Goal: Task Accomplishment & Management: Manage account settings

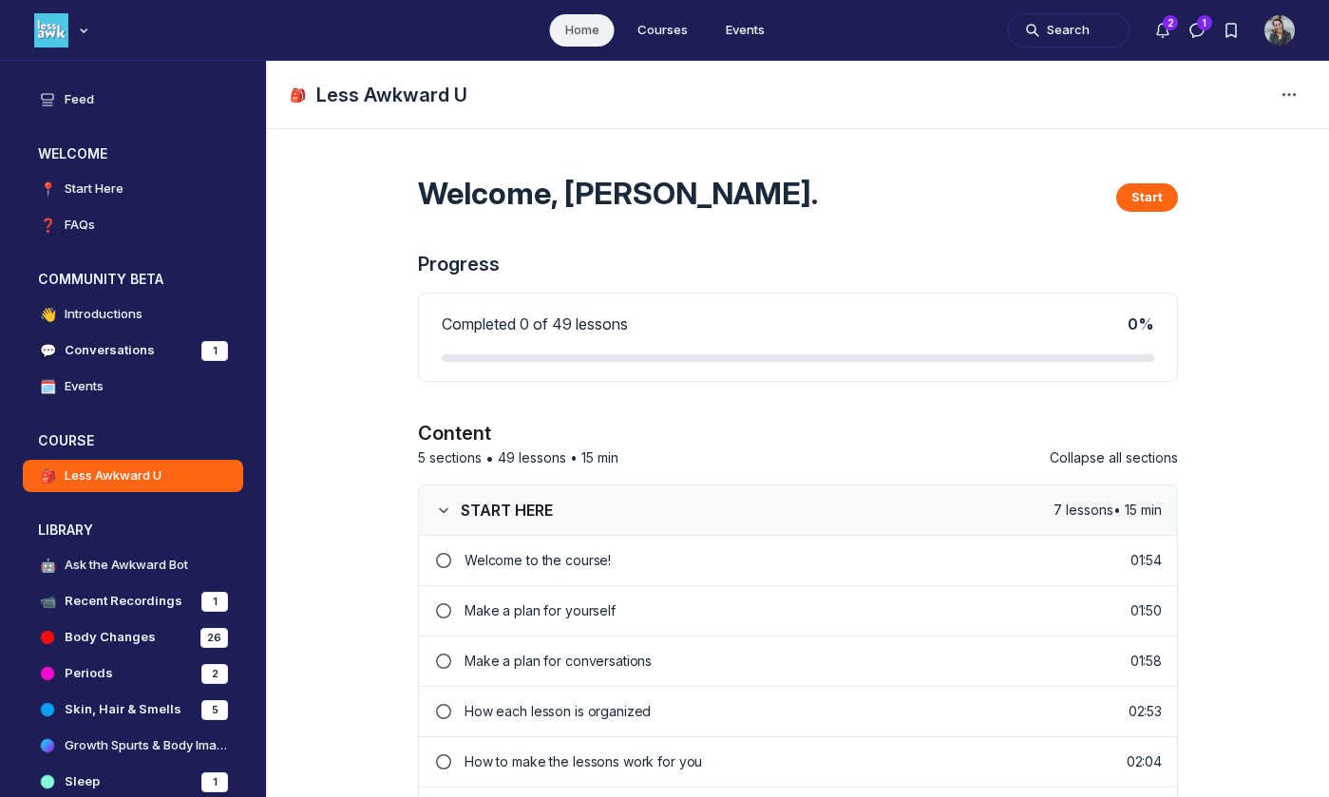
scroll to position [5720, 3640]
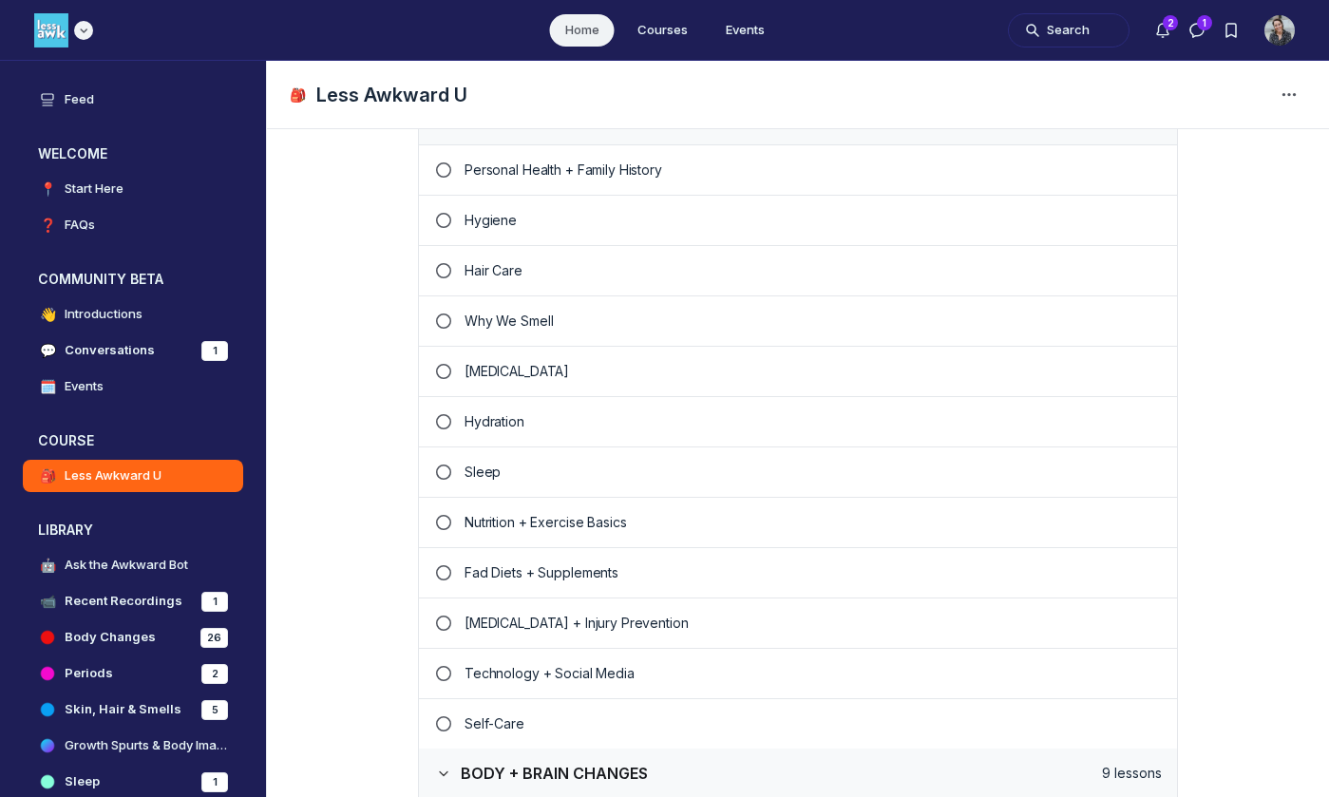
click at [85, 33] on icon "Main navigation bar" at bounding box center [83, 30] width 19 height 11
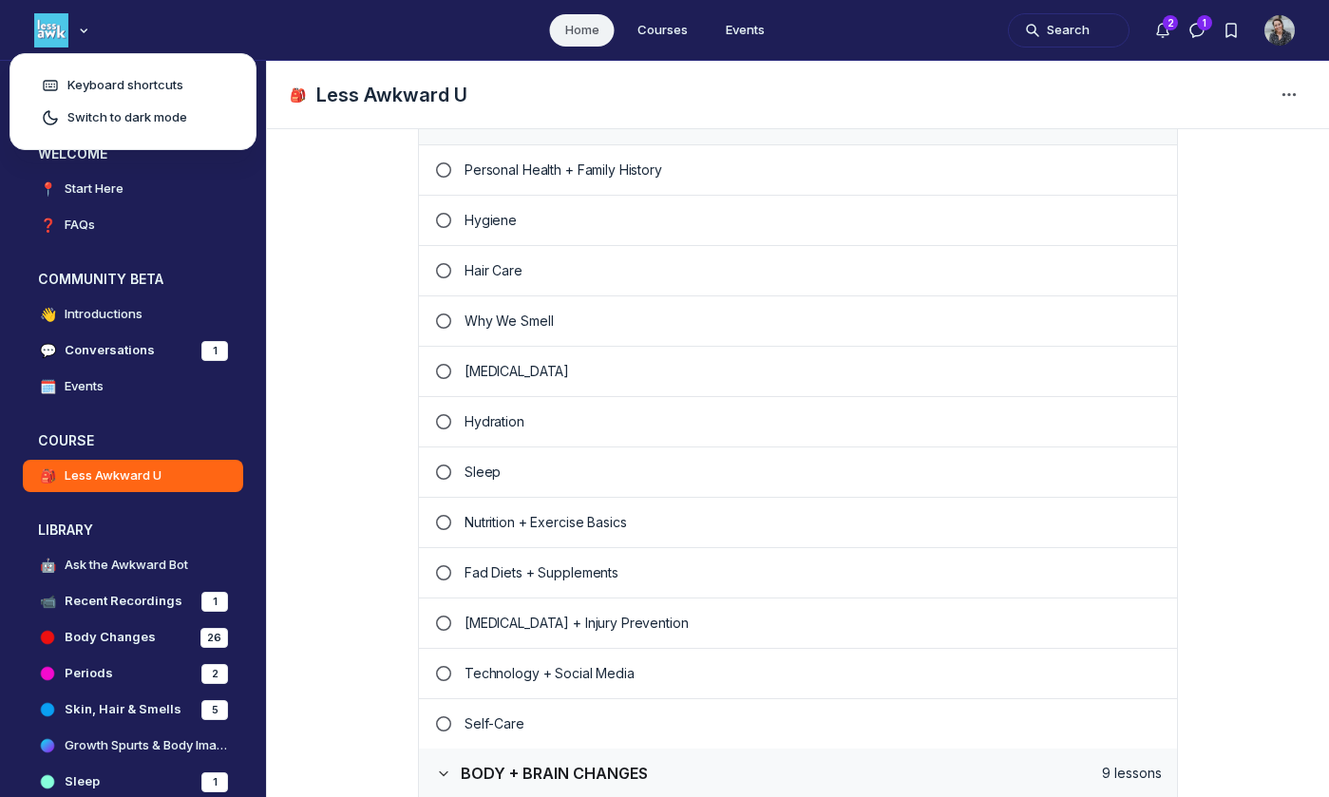
click at [155, 37] on ul "Home Courses Events" at bounding box center [664, 30] width 1329 height 60
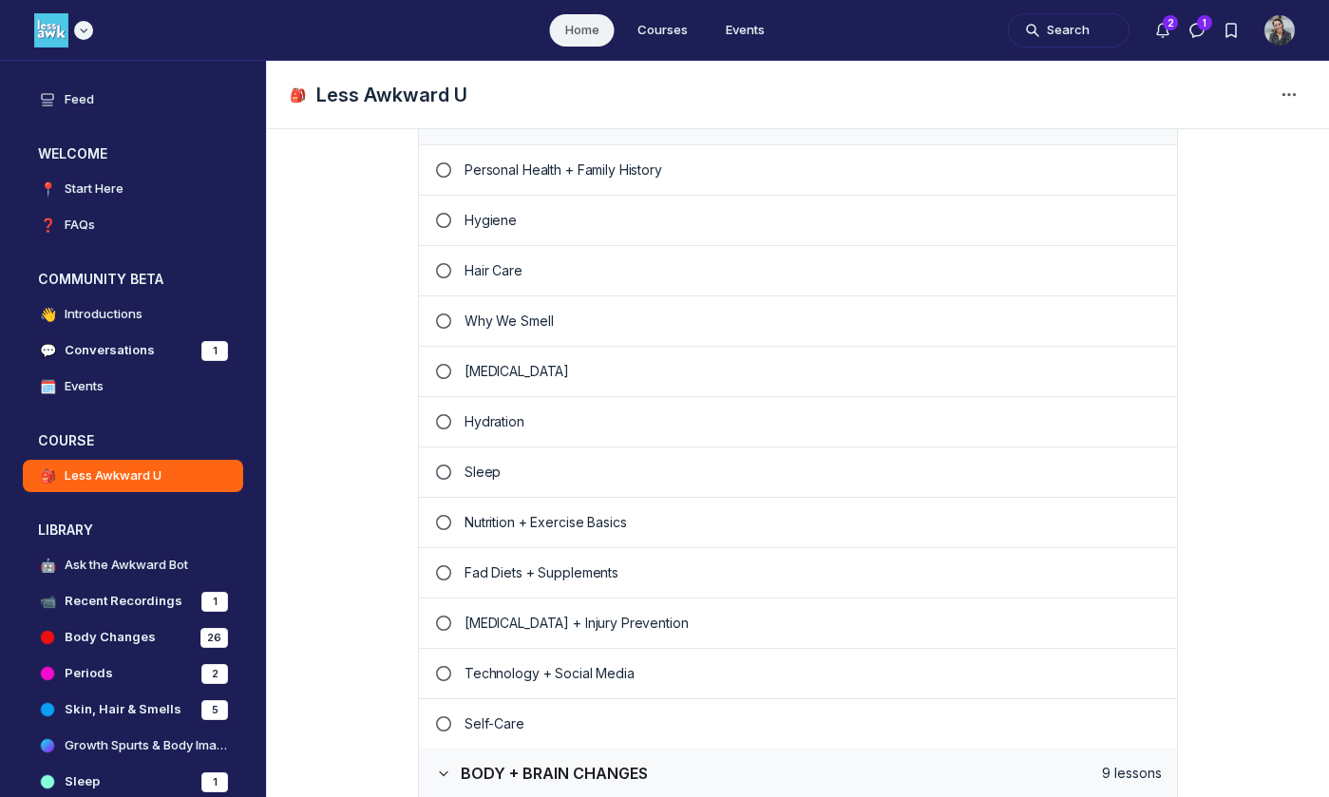
click at [42, 29] on img "Main navigation bar" at bounding box center [51, 30] width 34 height 34
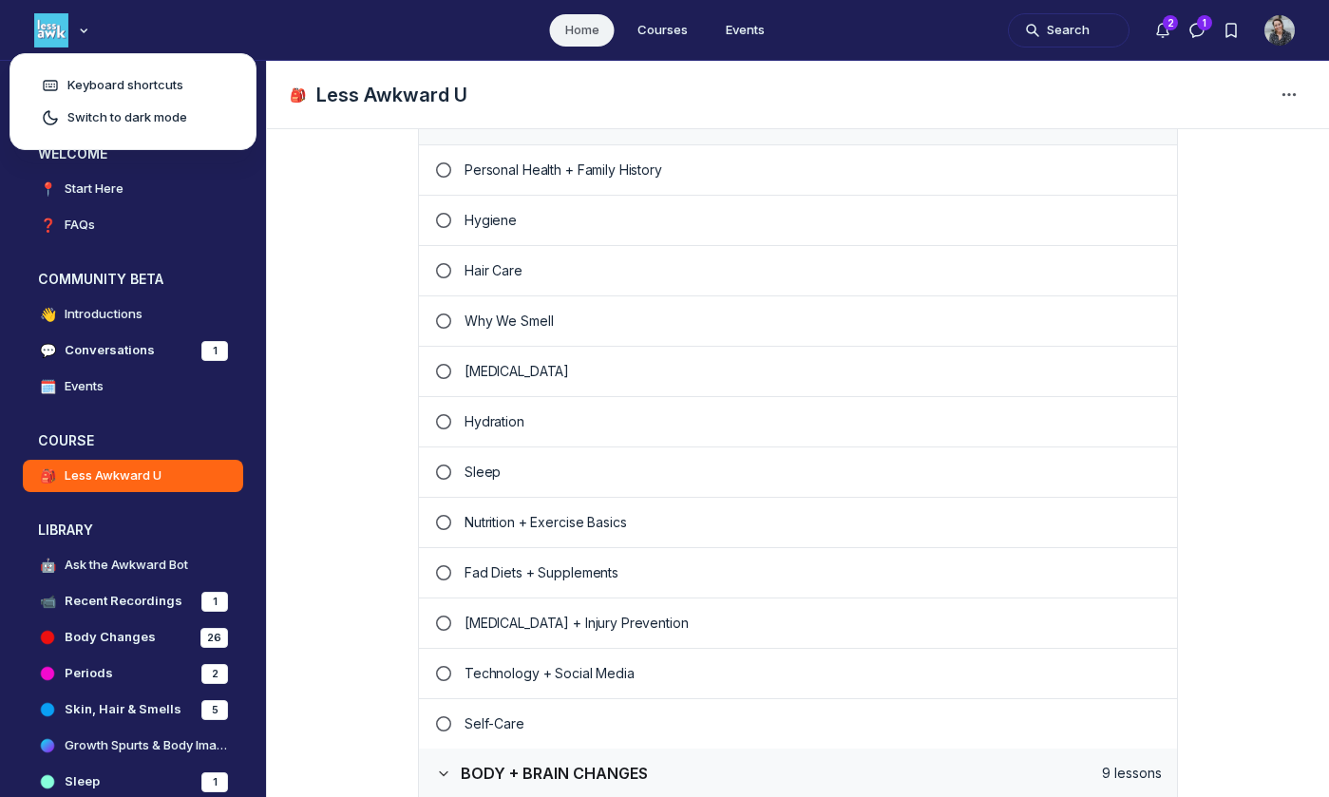
click at [1277, 34] on img "User menu options" at bounding box center [1280, 30] width 30 height 30
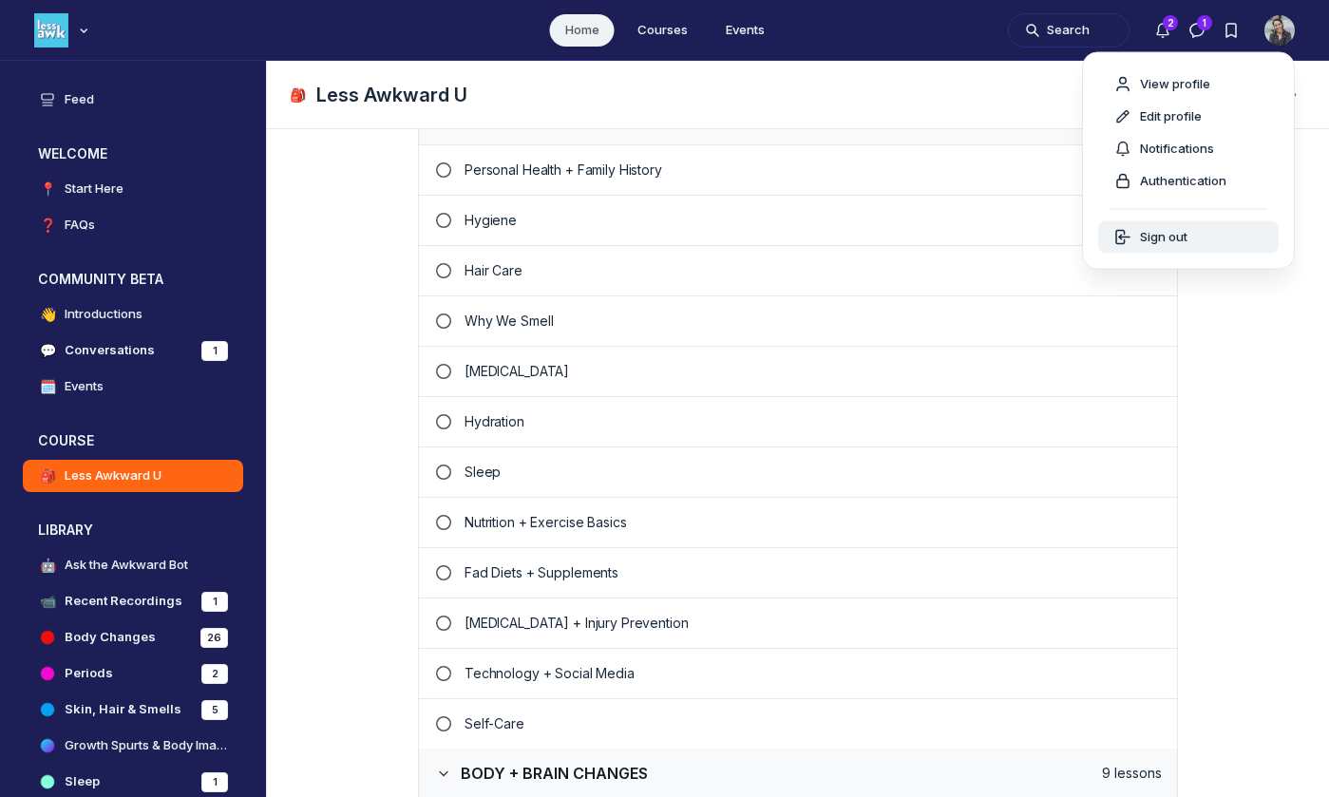
click at [1186, 246] on button "Sign out" at bounding box center [1189, 237] width 181 height 32
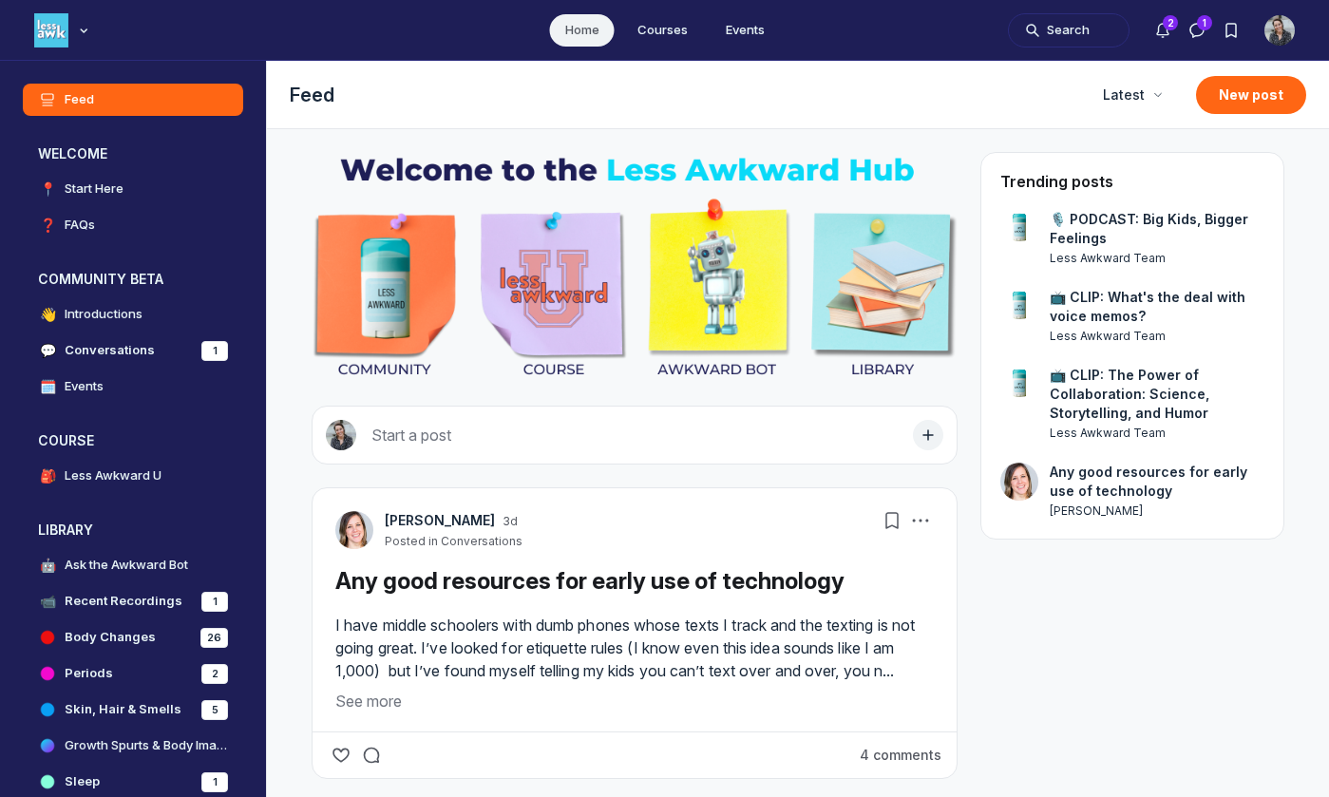
scroll to position [5720, 3640]
click at [85, 35] on icon "Main navigation bar" at bounding box center [83, 30] width 19 height 11
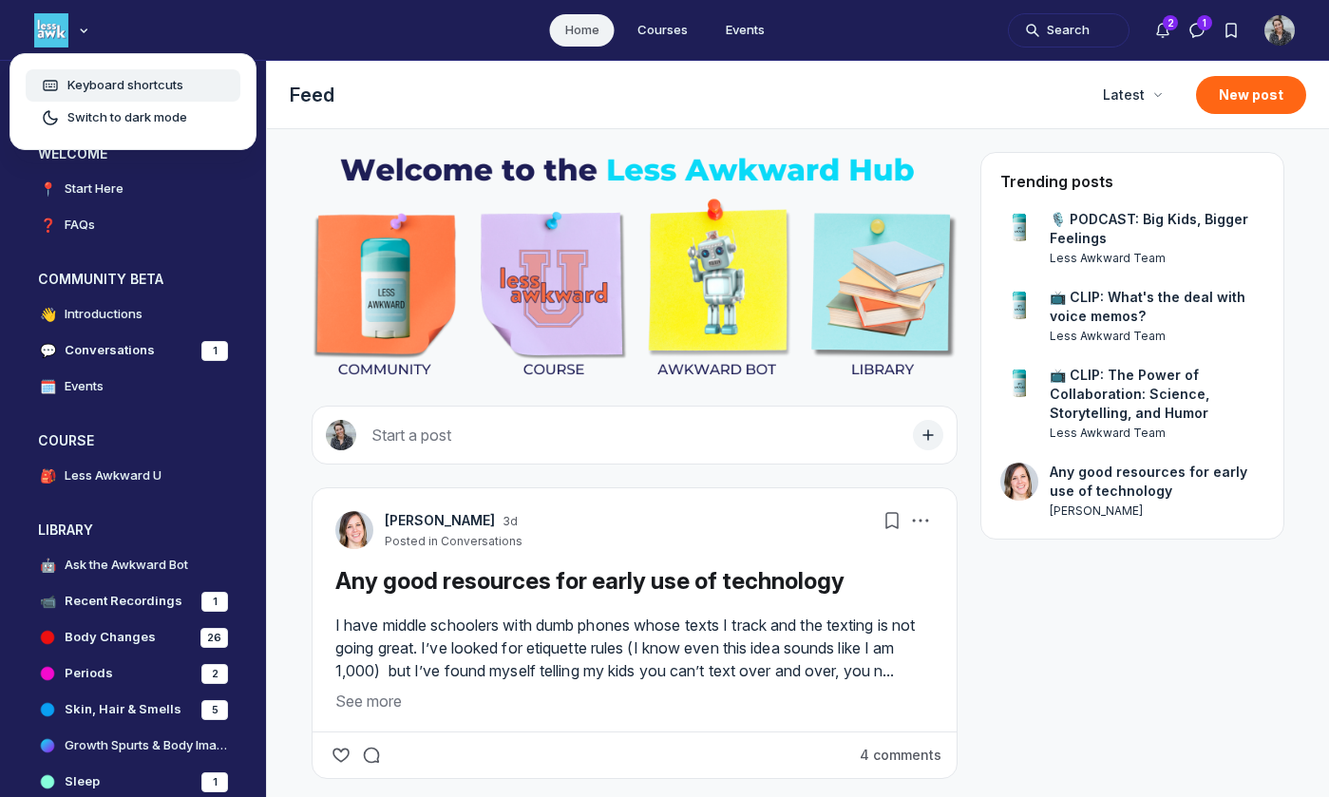
click at [71, 94] on span "Keyboard shortcuts" at bounding box center [125, 85] width 116 height 19
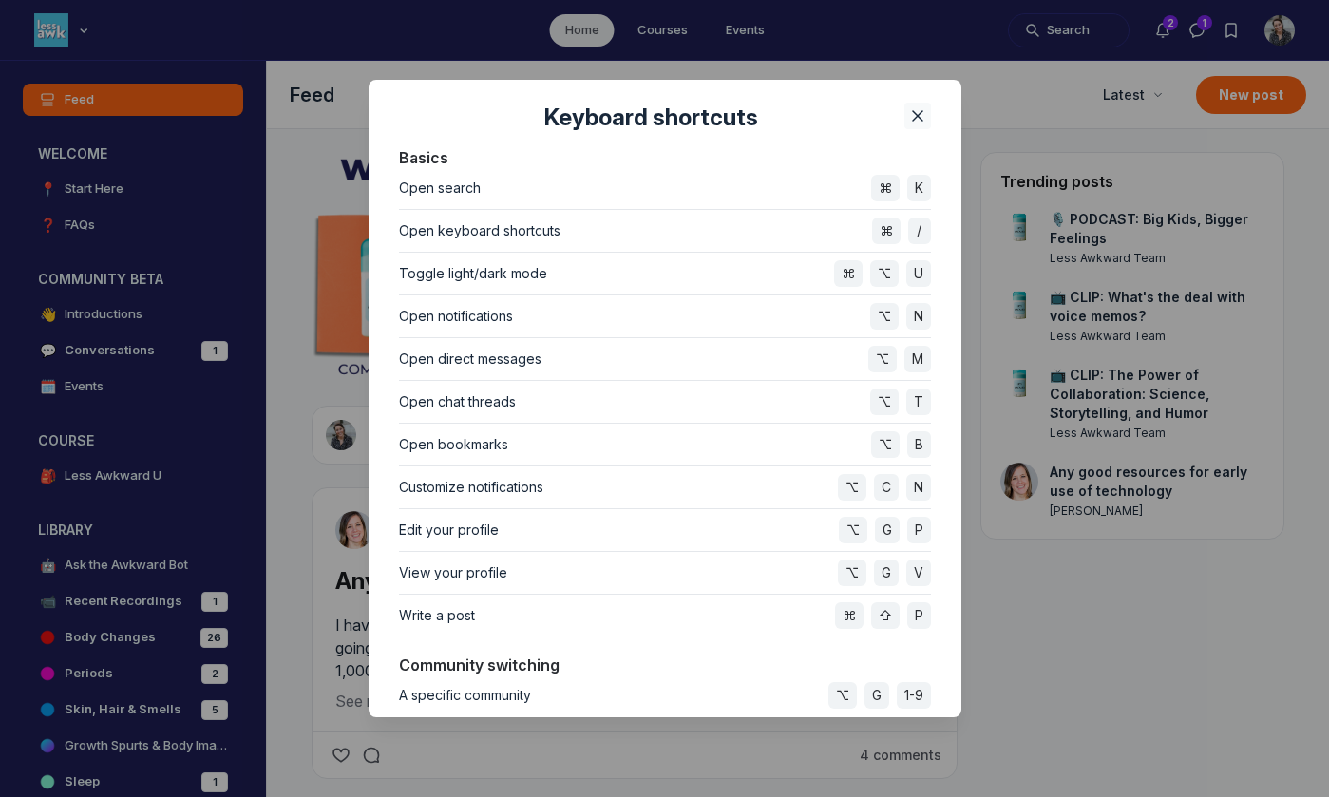
click at [913, 120] on use "Close" at bounding box center [918, 116] width 10 height 10
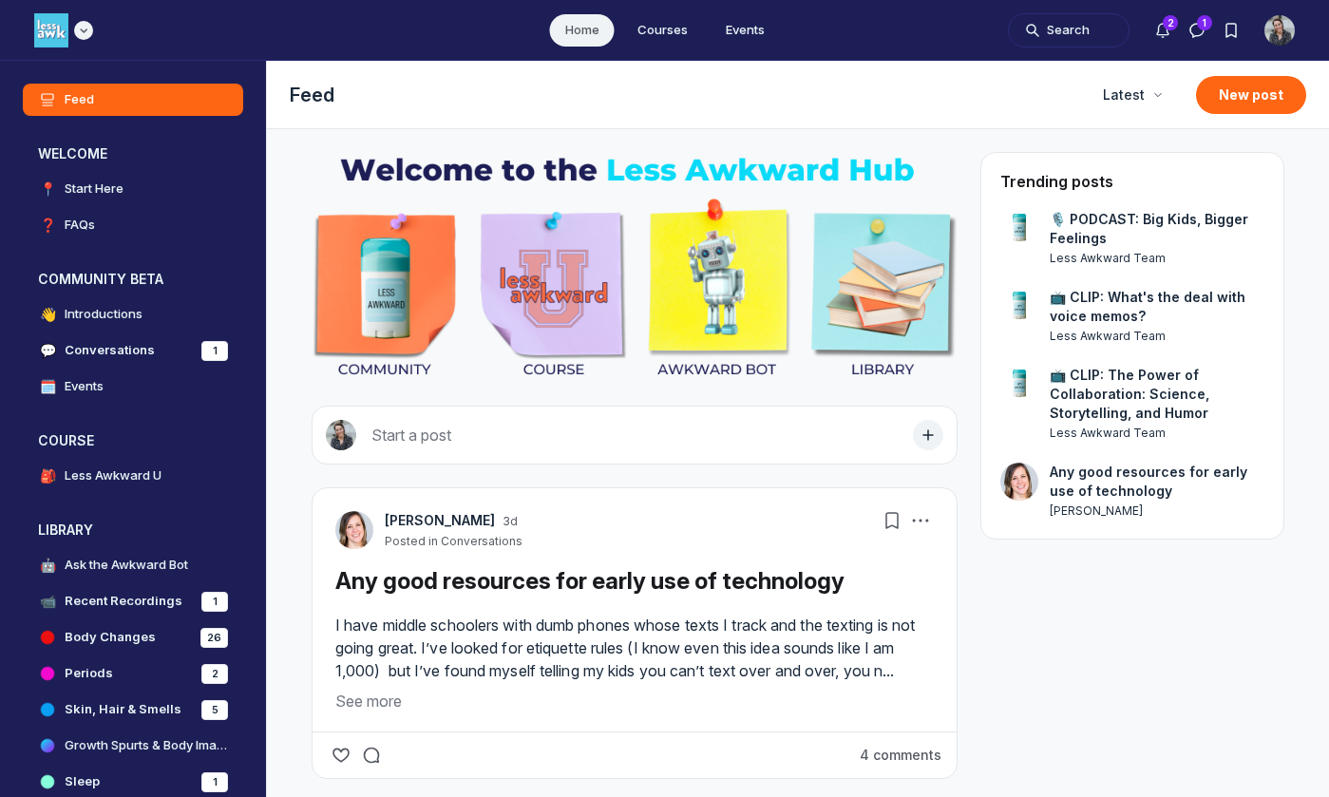
click at [52, 26] on img "Main navigation bar" at bounding box center [51, 30] width 34 height 34
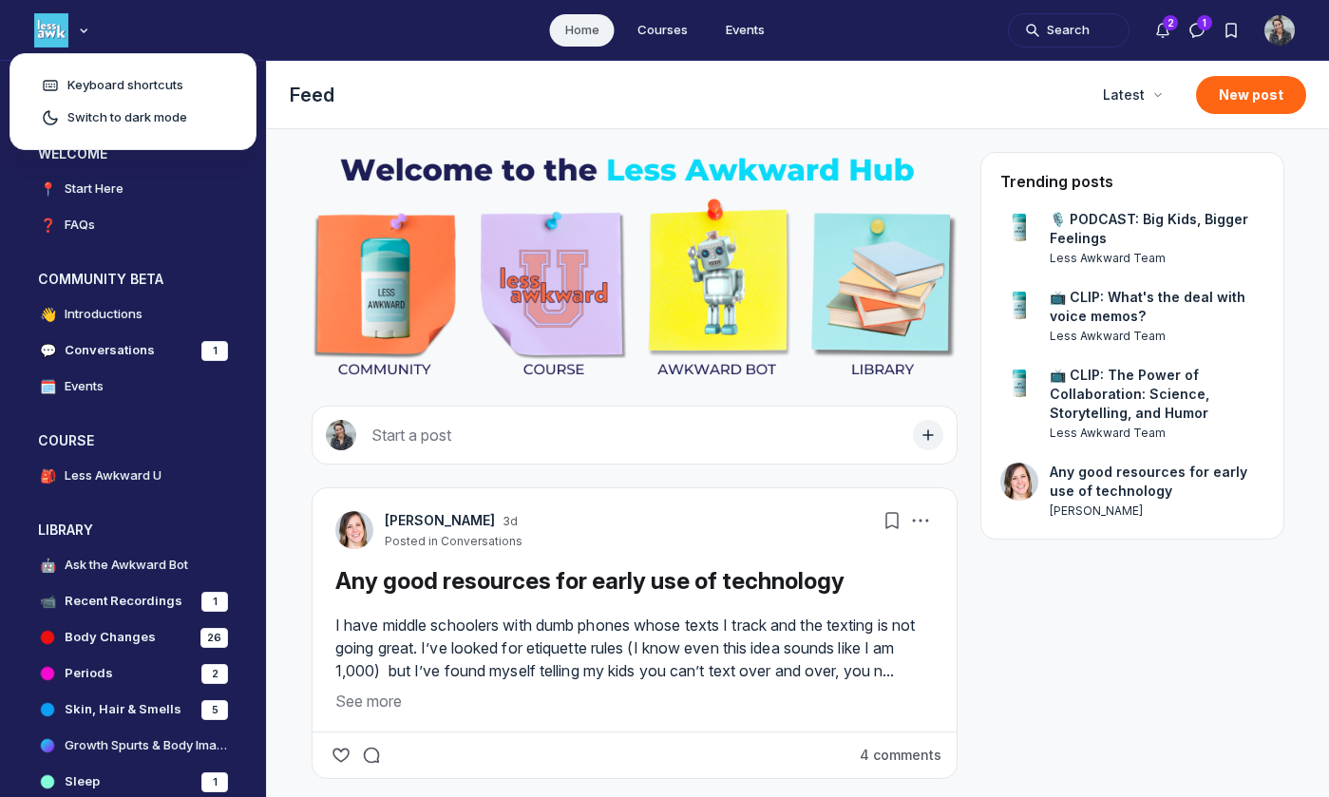
click at [9, 21] on ul "Home Courses Events" at bounding box center [664, 30] width 1329 height 60
